Goal: Information Seeking & Learning: Compare options

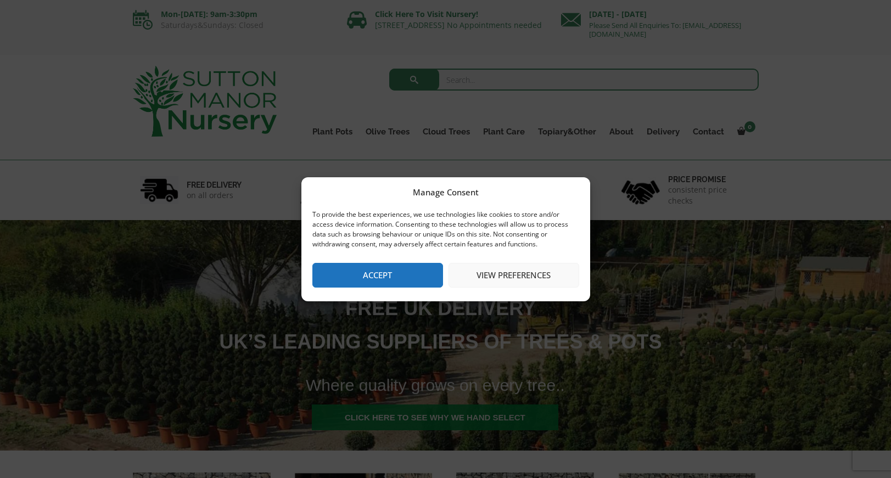
click at [386, 274] on button "Accept" at bounding box center [377, 275] width 131 height 25
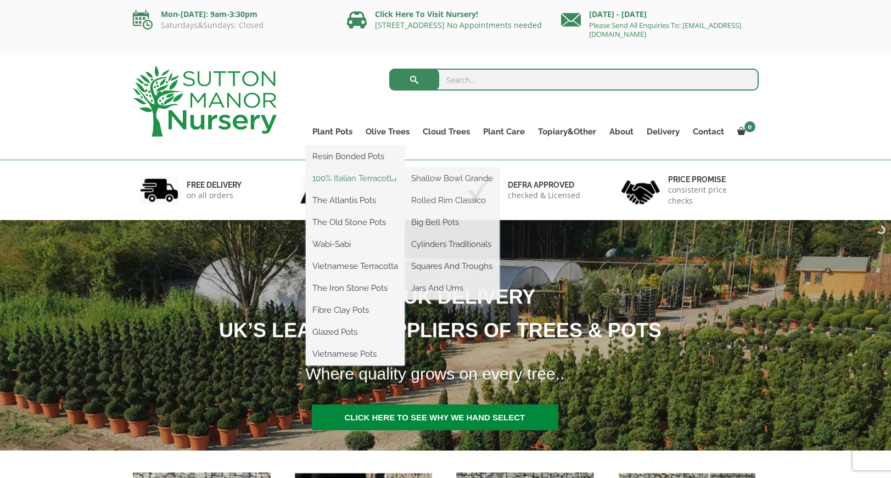
click at [356, 176] on link "100% Italian Terracotta" at bounding box center [355, 178] width 99 height 16
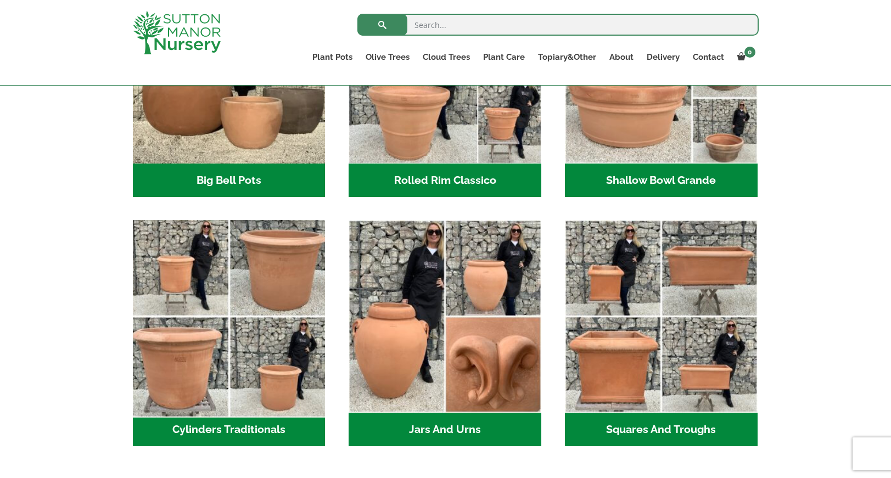
scroll to position [476, 0]
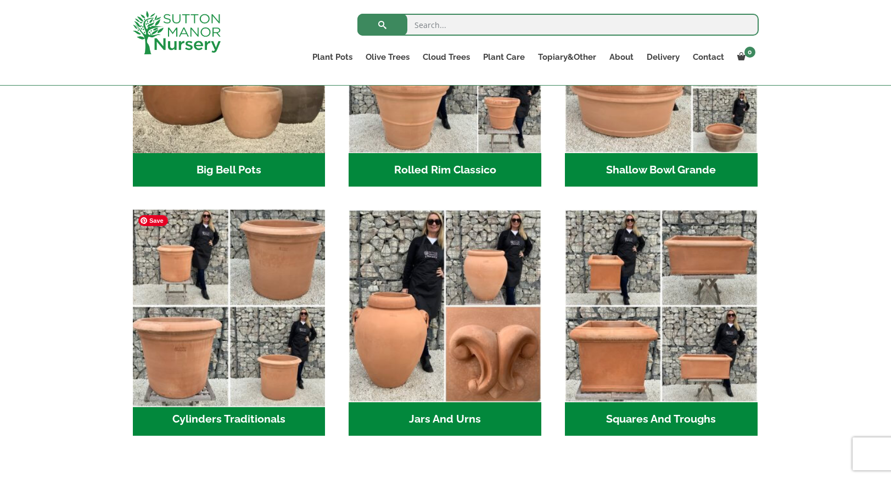
click at [279, 266] on img "Visit product category Cylinders Traditionals" at bounding box center [229, 306] width 202 height 202
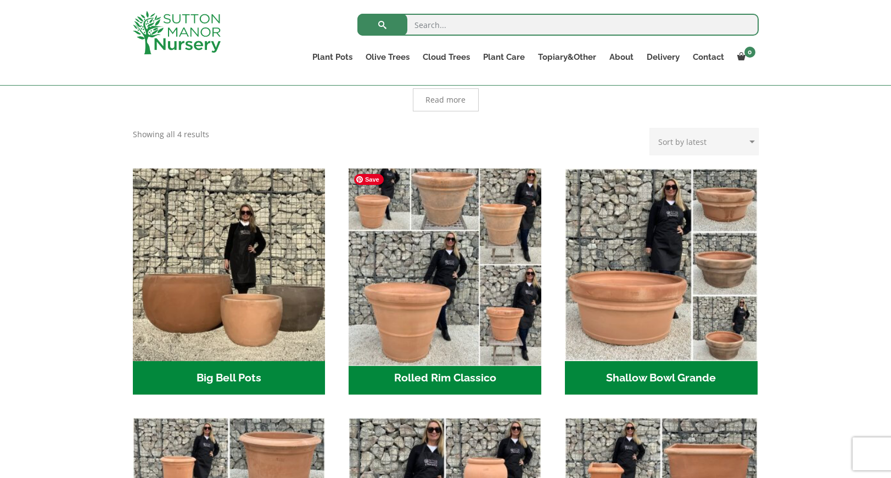
scroll to position [266, 0]
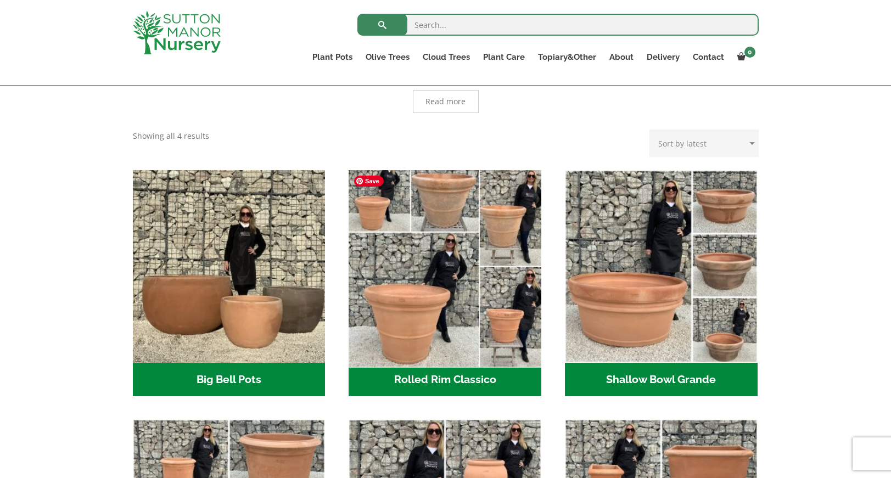
click at [414, 311] on img "Visit product category Rolled Rim Classico" at bounding box center [445, 266] width 202 height 202
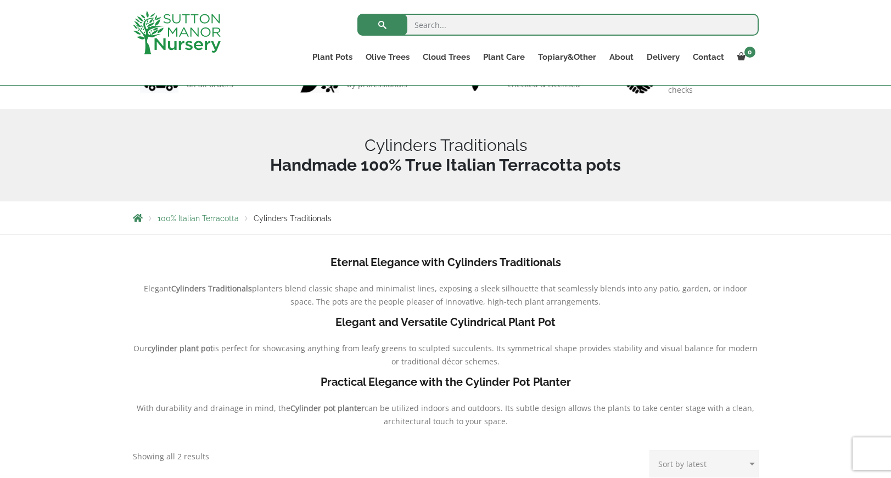
scroll to position [88, 0]
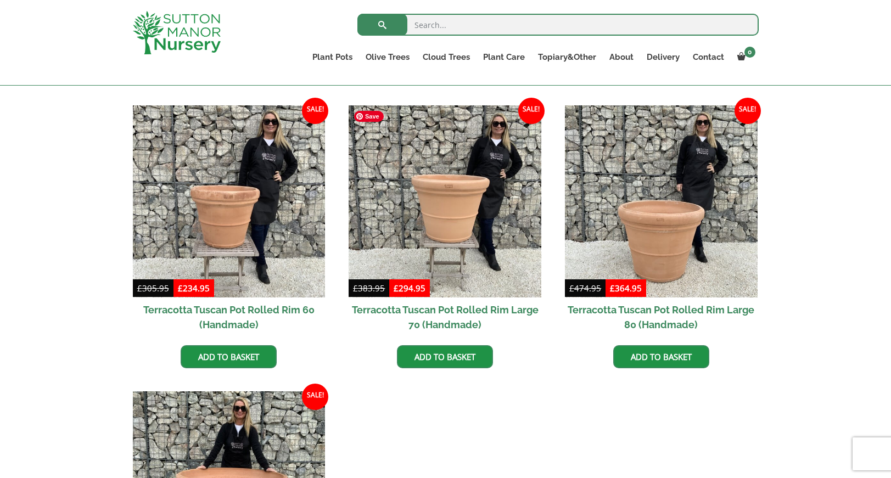
scroll to position [766, 0]
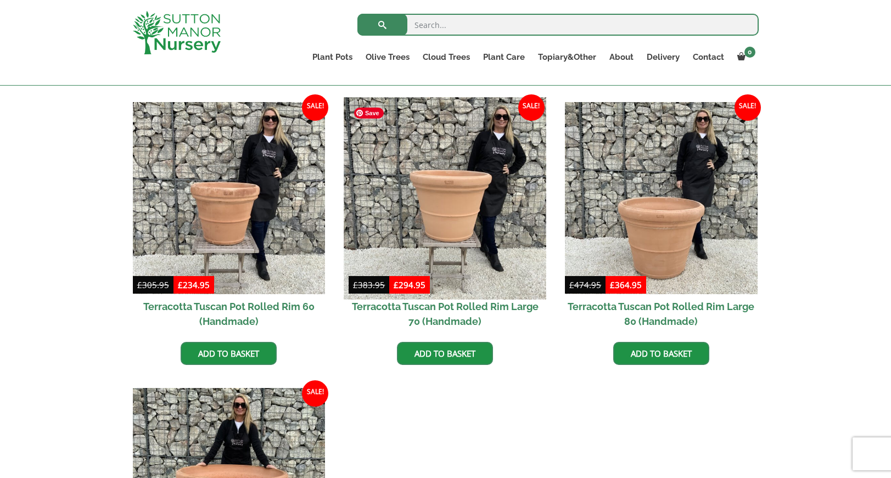
click at [448, 209] on img at bounding box center [445, 198] width 202 height 202
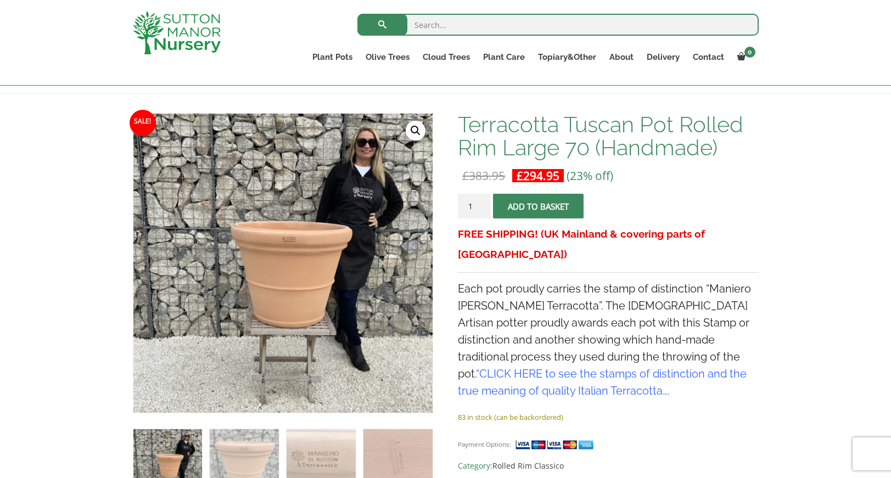
scroll to position [122, 0]
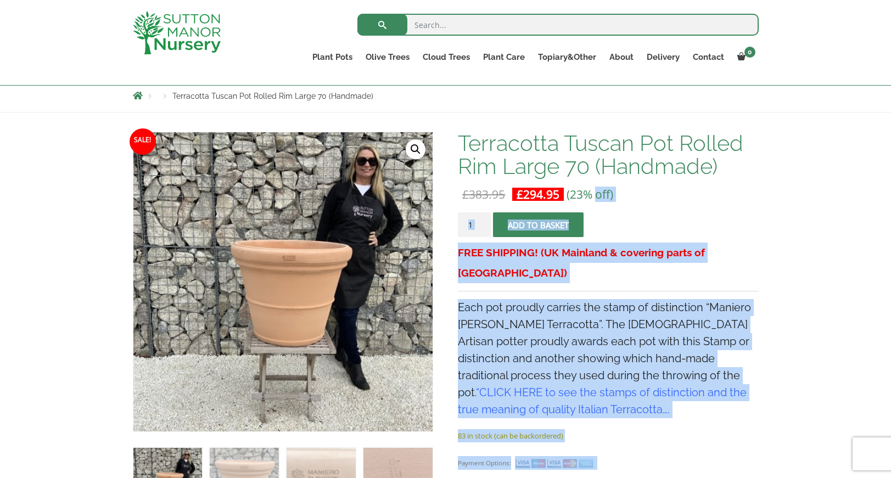
drag, startPoint x: 453, startPoint y: 132, endPoint x: 638, endPoint y: 196, distance: 195.8
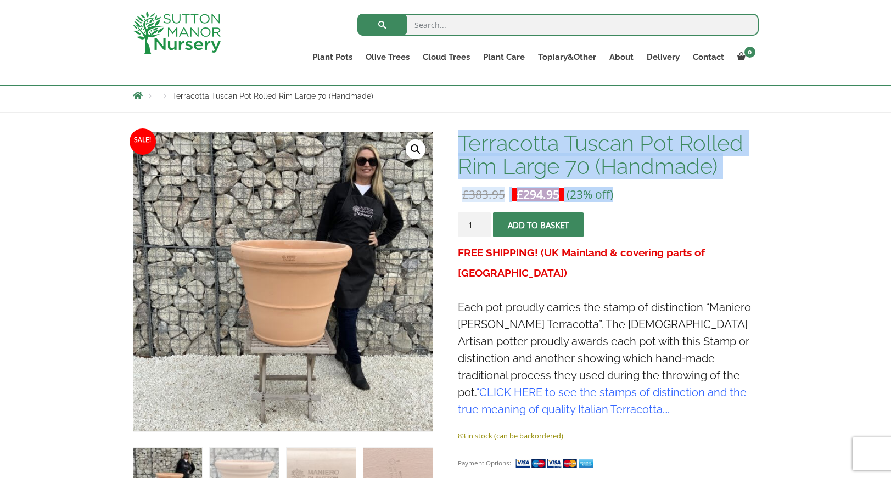
drag, startPoint x: 646, startPoint y: 194, endPoint x: 462, endPoint y: 141, distance: 191.4
click at [462, 141] on div "Terracotta Tuscan Pot Rolled Rim Large 70 (Handmade) £ 383.95 Original price wa…" at bounding box center [608, 312] width 300 height 360
copy div "Terracotta Tuscan Pot Rolled Rim Large 70 (Handmade) £ 383.95 Original price wa…"
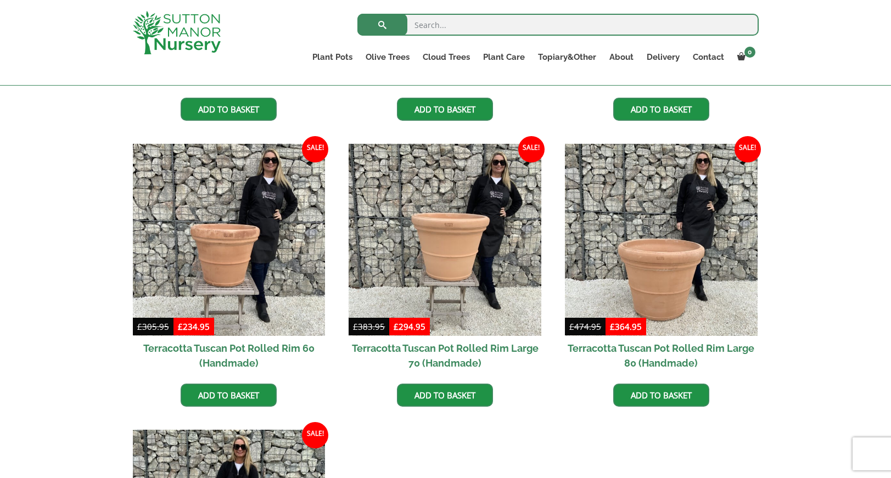
scroll to position [724, 0]
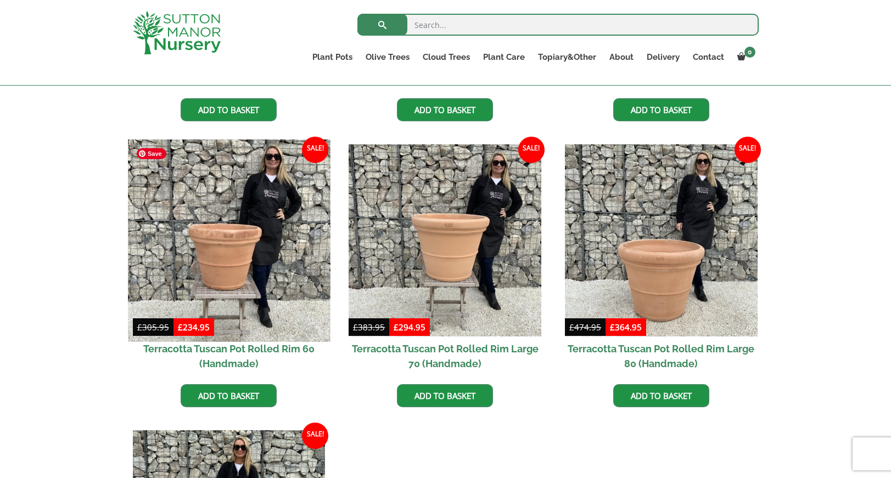
click at [227, 253] on img at bounding box center [229, 240] width 202 height 202
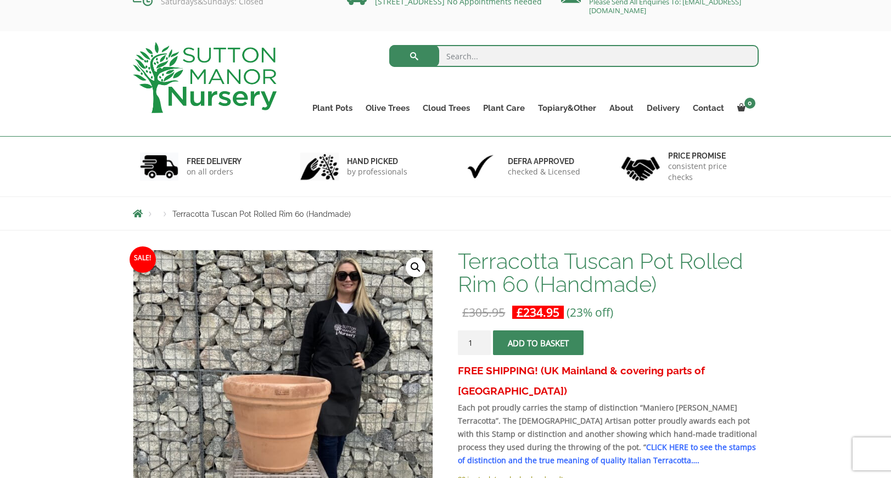
scroll to position [34, 0]
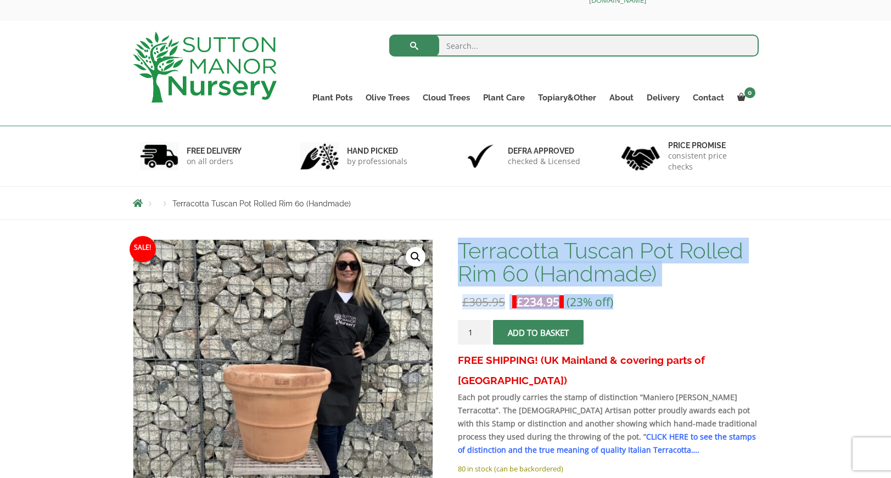
drag, startPoint x: 459, startPoint y: 243, endPoint x: 635, endPoint y: 301, distance: 185.0
click at [635, 301] on div "Terracotta Tuscan Pot Rolled Rim 60 (Handmade) £ 305.95 Original price was: £30…" at bounding box center [608, 381] width 300 height 285
copy div "Terracotta Tuscan Pot Rolled Rim 60 (Handmade) £ 305.95 Original price was: £30…"
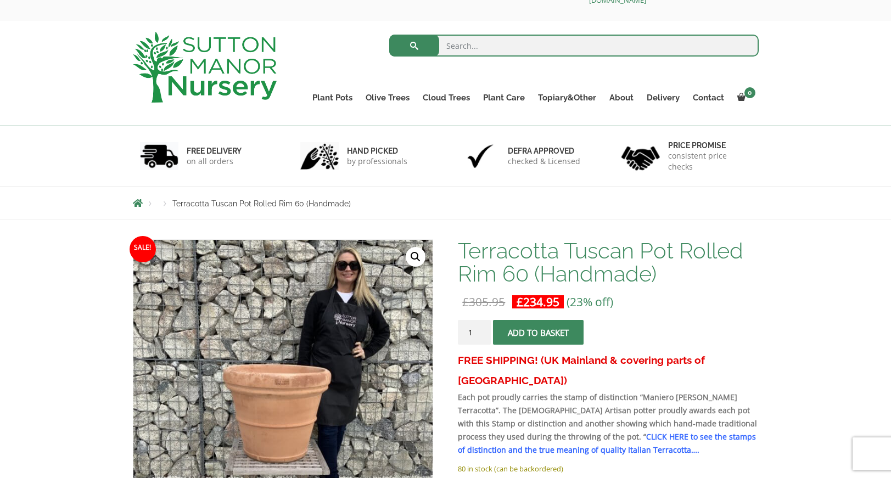
drag, startPoint x: 851, startPoint y: 237, endPoint x: 837, endPoint y: 188, distance: 51.3
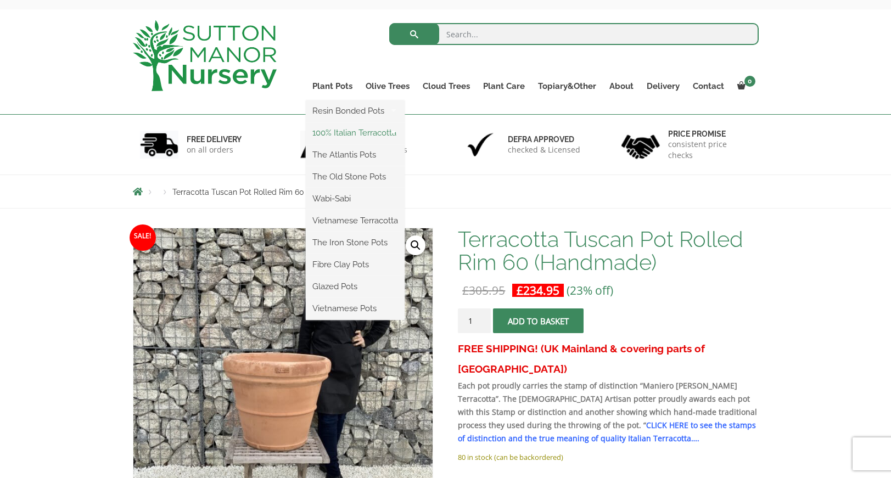
scroll to position [44, 0]
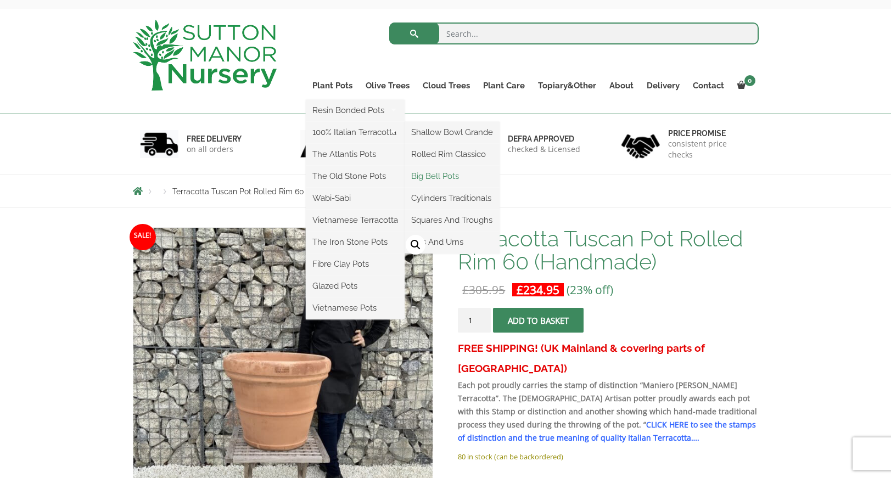
click at [442, 177] on link "Big Bell Pots" at bounding box center [452, 176] width 95 height 16
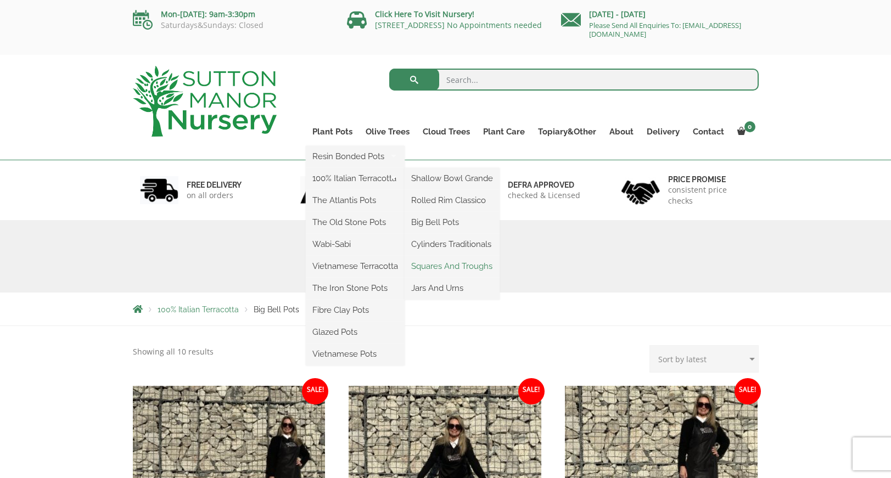
click at [437, 267] on link "Squares And Troughs" at bounding box center [452, 266] width 95 height 16
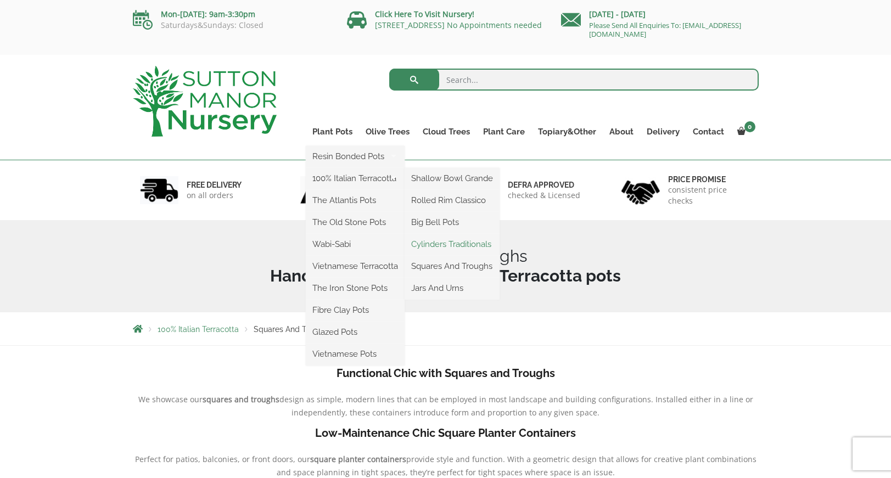
click at [463, 242] on link "Cylinders Traditionals" at bounding box center [452, 244] width 95 height 16
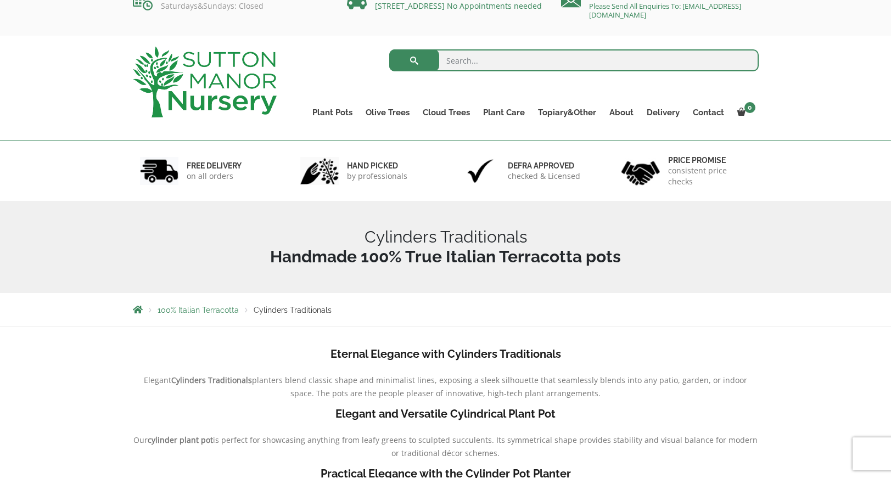
scroll to position [16, 0]
